Goal: Information Seeking & Learning: Check status

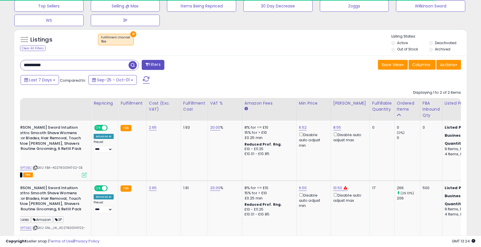
scroll to position [237, 0]
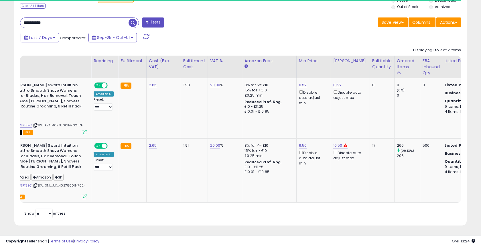
click at [54, 21] on input "**********" at bounding box center [74, 23] width 108 height 10
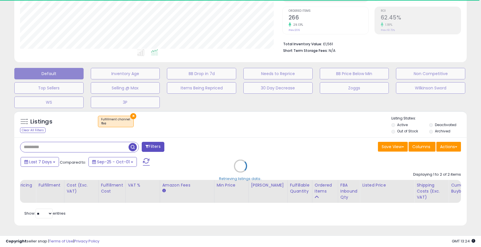
click at [43, 166] on div "Retrieving listings data.." at bounding box center [240, 170] width 461 height 124
click at [44, 160] on div "Retrieving listings data.." at bounding box center [240, 170] width 461 height 124
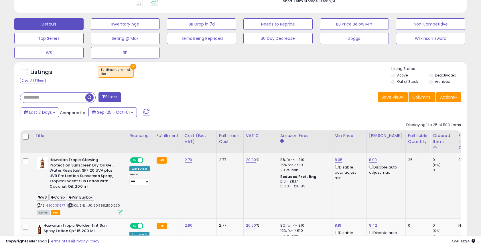
scroll to position [165, 0]
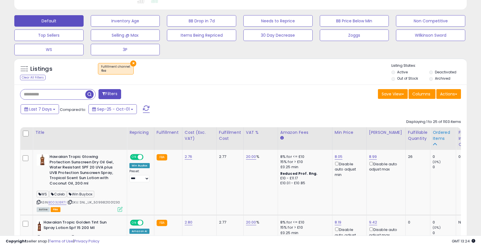
click at [434, 138] on div "Ordered Items" at bounding box center [442, 135] width 21 height 12
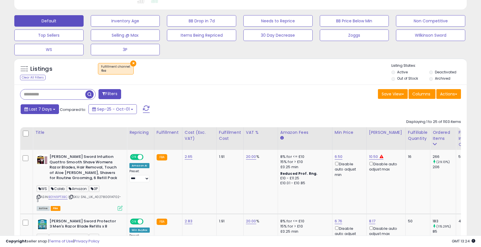
click at [42, 110] on span "Last 7 Days" at bounding box center [40, 109] width 23 height 6
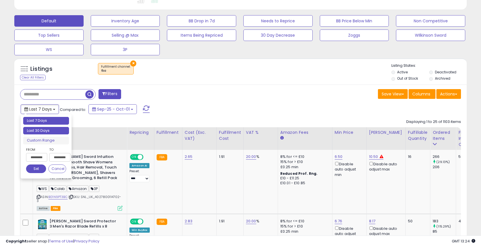
type input "**********"
click at [42, 128] on li "Last 30 Days" at bounding box center [46, 131] width 46 height 8
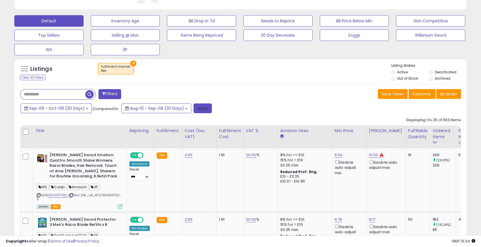
click at [205, 108] on button "Apply" at bounding box center [202, 108] width 18 height 10
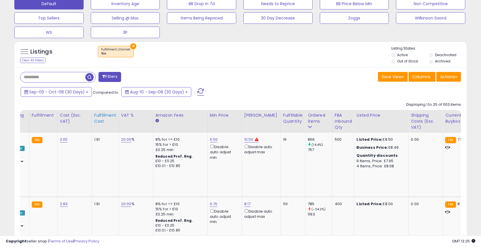
scroll to position [0, 0]
